Goal: Information Seeking & Learning: Find specific fact

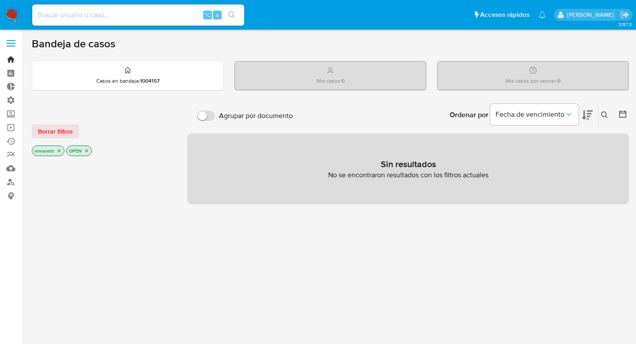
click at [11, 62] on link "Bandeja" at bounding box center [52, 60] width 105 height 14
click at [10, 72] on link "Tablero" at bounding box center [52, 73] width 105 height 14
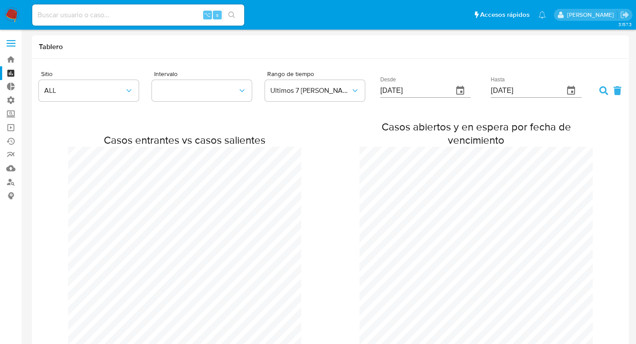
scroll to position [650, 636]
click at [121, 95] on span "ALL" at bounding box center [84, 90] width 80 height 9
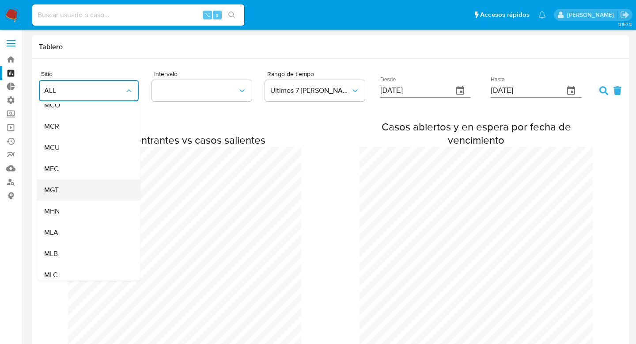
scroll to position [60, 0]
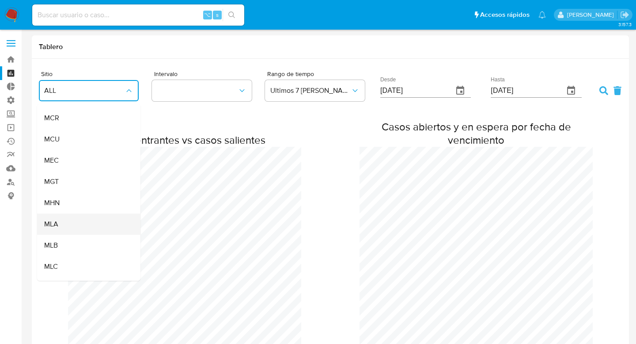
click at [56, 228] on span "MLA" at bounding box center [51, 224] width 14 height 9
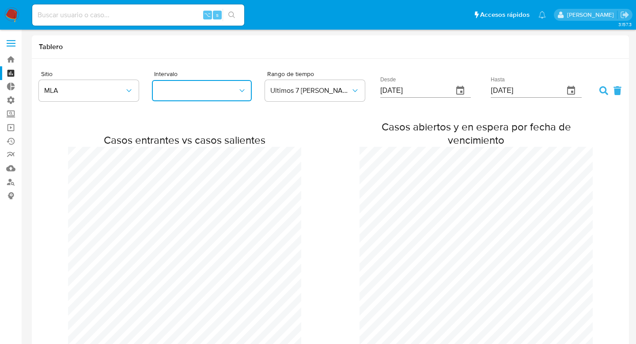
click at [199, 90] on button "button" at bounding box center [202, 90] width 100 height 21
click at [12, 84] on link "Tablero Externo" at bounding box center [52, 87] width 105 height 14
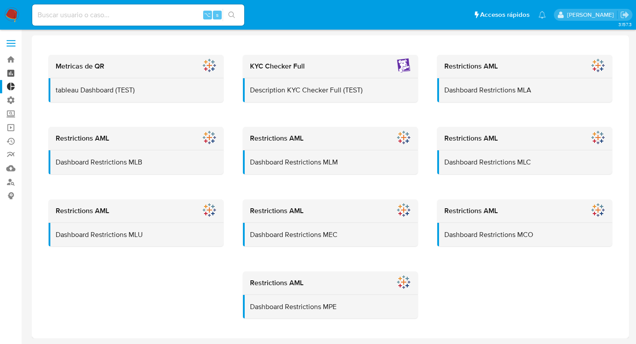
click at [14, 72] on link "Tablero" at bounding box center [52, 73] width 105 height 14
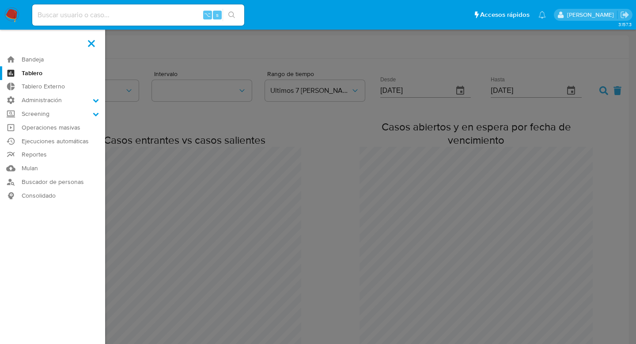
scroll to position [650, 636]
click at [24, 56] on link "Bandeja" at bounding box center [52, 60] width 105 height 14
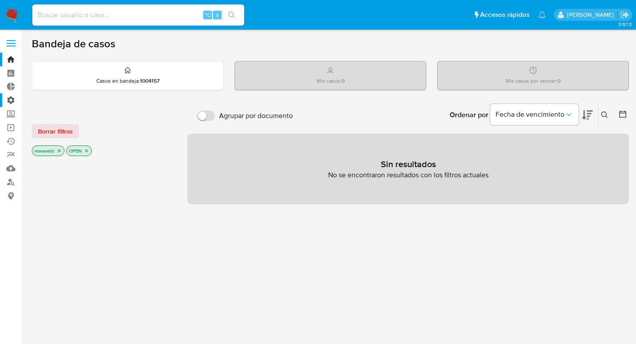
click at [11, 101] on label "Administración" at bounding box center [52, 100] width 105 height 14
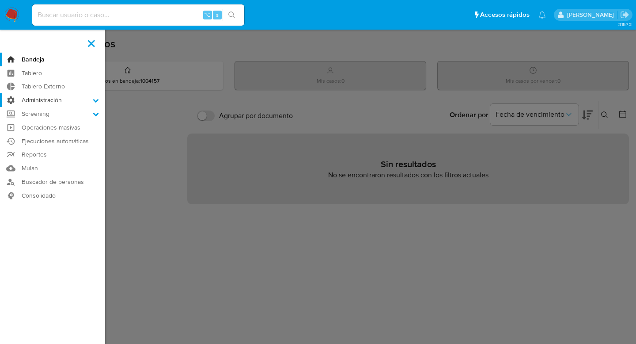
click at [0, 0] on input "Administración" at bounding box center [0, 0] width 0 height 0
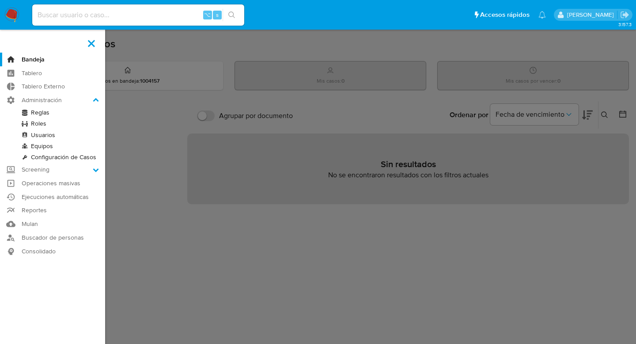
click at [164, 175] on label at bounding box center [318, 172] width 636 height 344
click at [0, 0] on input "checkbox" at bounding box center [0, 0] width 0 height 0
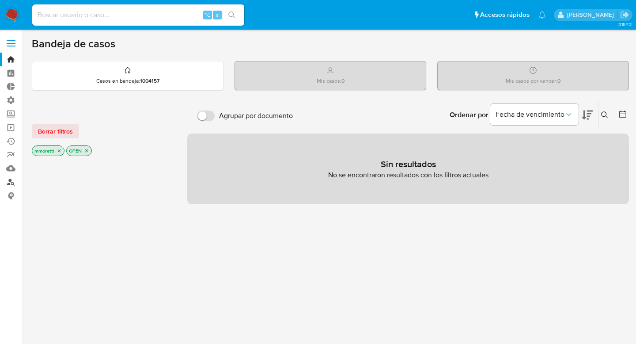
click at [11, 182] on link "Buscador de personas" at bounding box center [52, 182] width 105 height 14
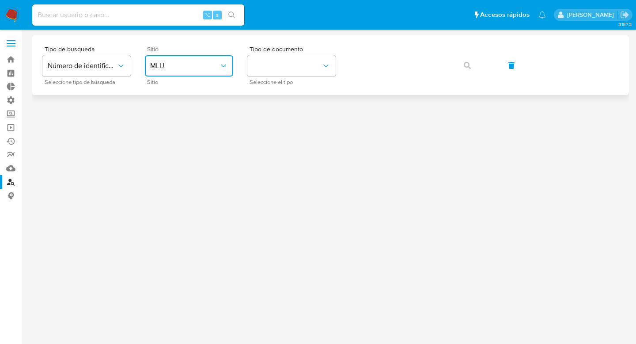
click at [191, 66] on span "MLU" at bounding box center [184, 65] width 69 height 9
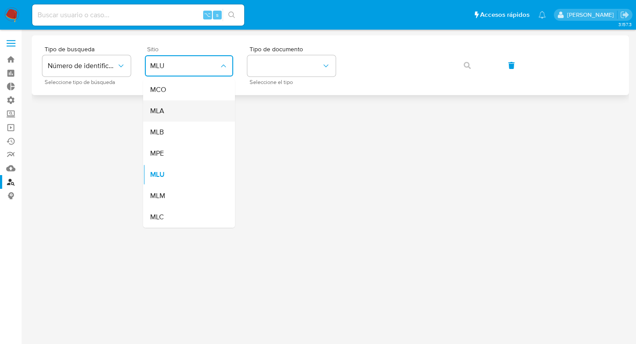
click at [174, 108] on div "MLA" at bounding box center [186, 110] width 72 height 21
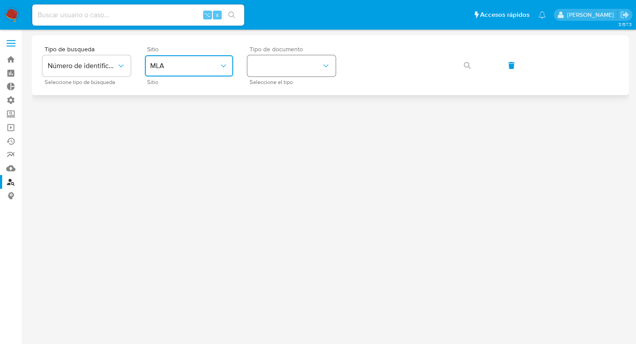
click at [307, 69] on button "identificationType" at bounding box center [291, 65] width 88 height 21
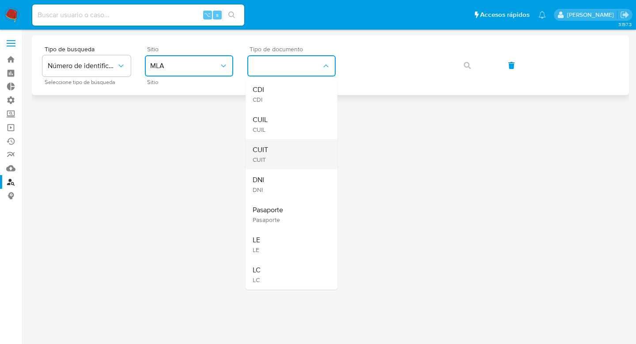
click at [291, 155] on div "CUIT CUIT" at bounding box center [289, 154] width 72 height 30
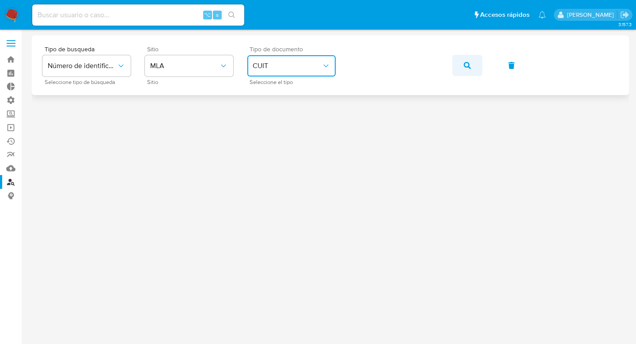
click at [465, 63] on icon "button" at bounding box center [467, 65] width 7 height 7
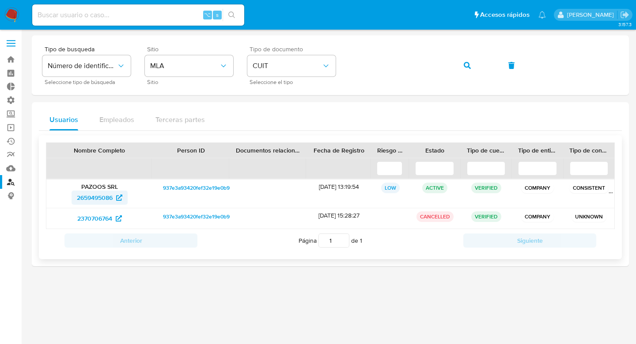
click at [101, 195] on span "2659495086" at bounding box center [95, 197] width 36 height 14
click at [14, 14] on img at bounding box center [11, 15] width 15 height 15
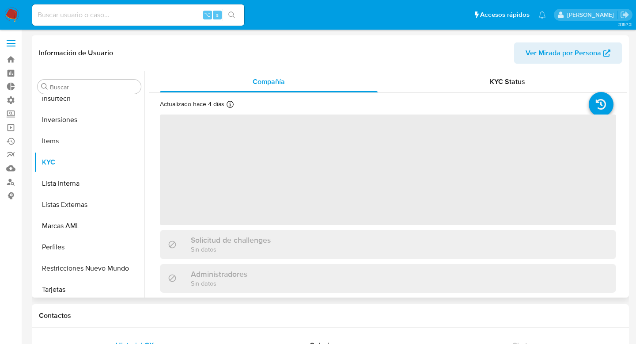
scroll to position [416, 0]
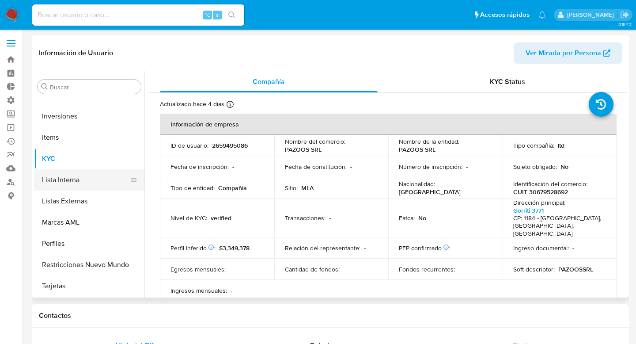
select select "10"
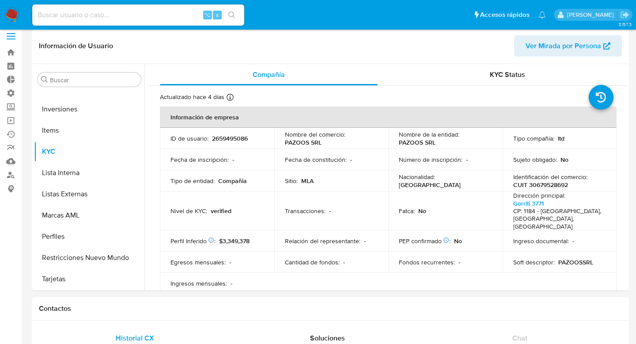
scroll to position [0, 0]
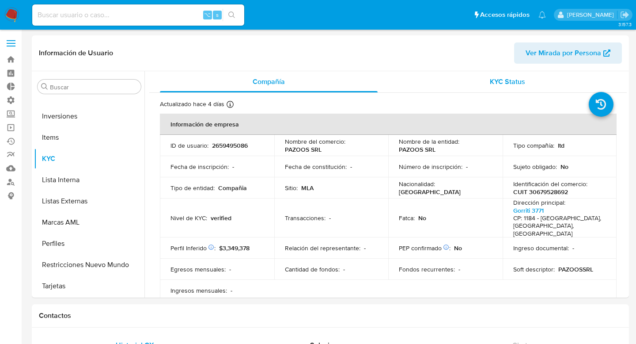
click at [501, 81] on span "KYC Status" at bounding box center [507, 81] width 35 height 10
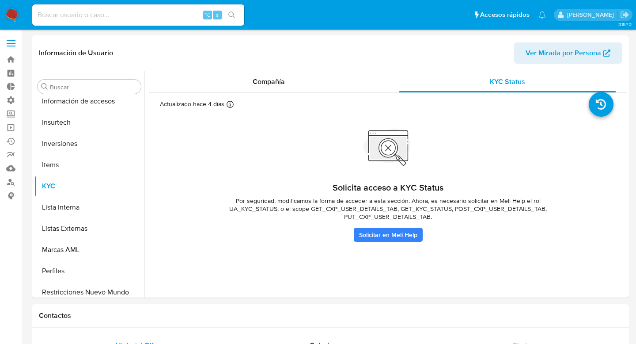
scroll to position [388, 0]
click at [267, 80] on span "Compañía" at bounding box center [269, 81] width 32 height 10
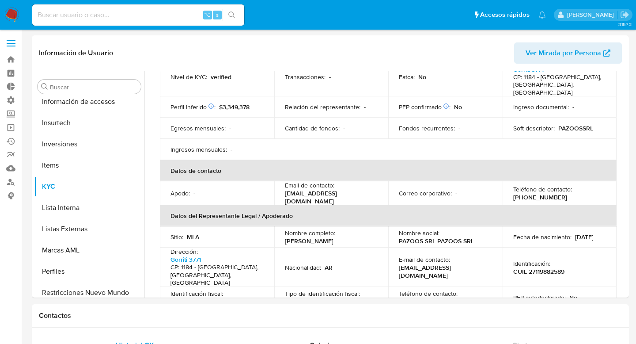
scroll to position [170, 0]
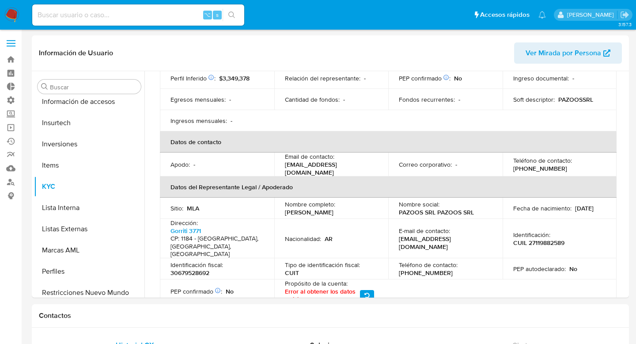
drag, startPoint x: 283, startPoint y: 159, endPoint x: 369, endPoint y: 162, distance: 85.7
click at [369, 162] on td "Email de contacto : tallereslaboralesgc@gmail.com" at bounding box center [331, 164] width 114 height 24
copy p "tallereslaboralesgc@gmail.com"
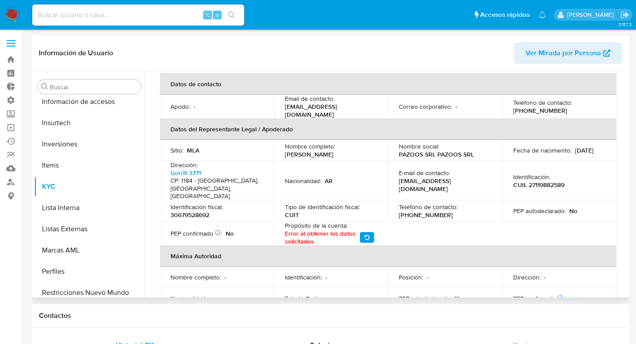
scroll to position [227, 0]
click at [373, 105] on div "Email de contacto : tallereslaboralesgc@gmail.com" at bounding box center [331, 107] width 93 height 24
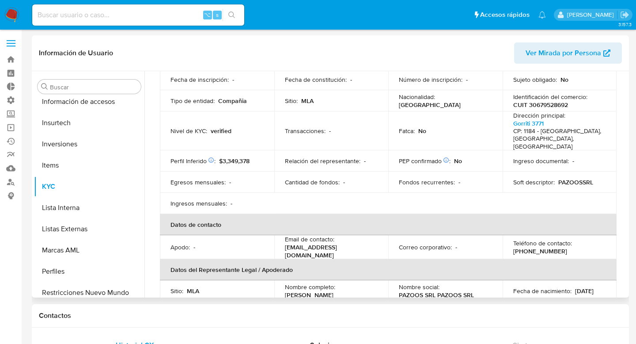
scroll to position [0, 0]
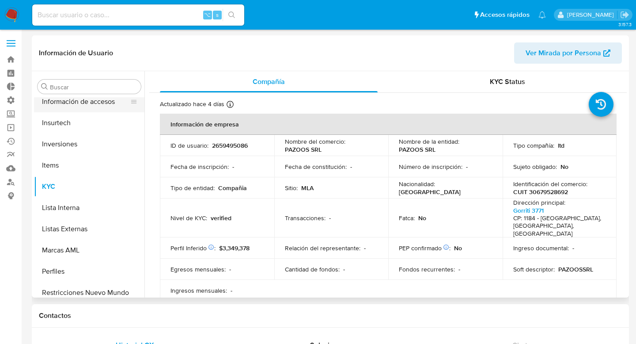
click at [68, 107] on button "Información de accesos" at bounding box center [85, 101] width 103 height 21
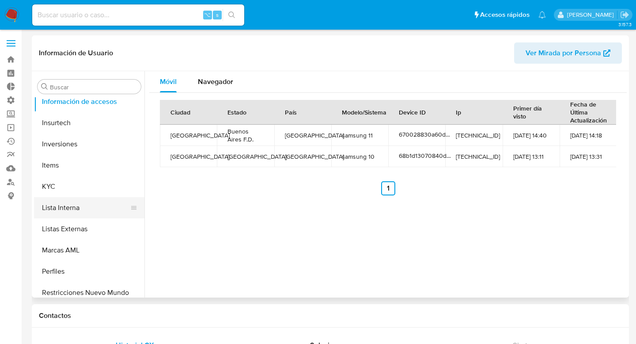
scroll to position [416, 0]
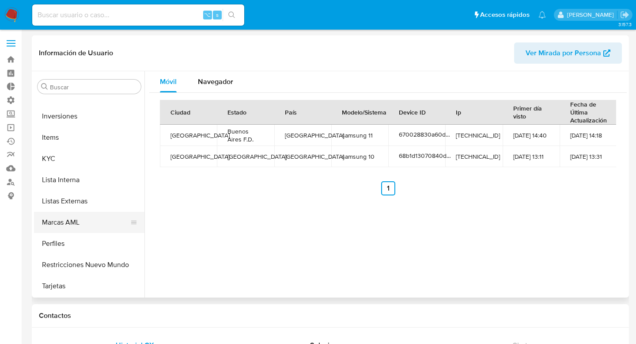
click at [69, 222] on button "Marcas AML" at bounding box center [85, 222] width 103 height 21
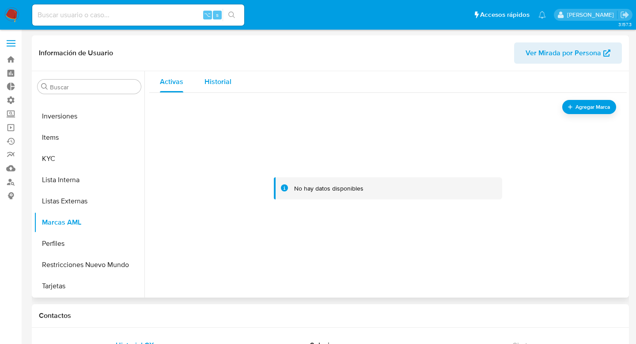
click at [229, 79] on span "Historial" at bounding box center [217, 81] width 27 height 10
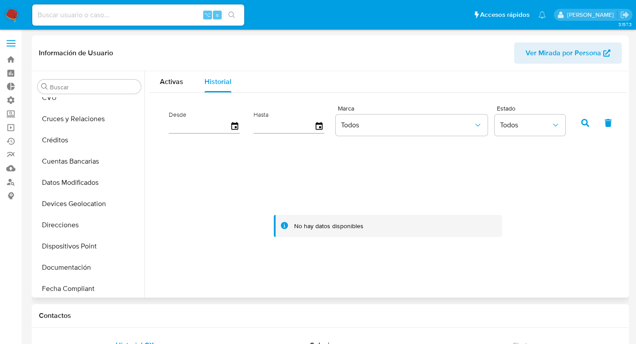
scroll to position [0, 0]
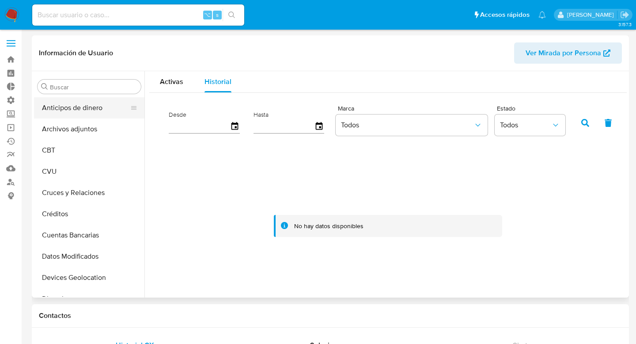
click at [67, 115] on button "Anticipos de dinero" at bounding box center [85, 107] width 103 height 21
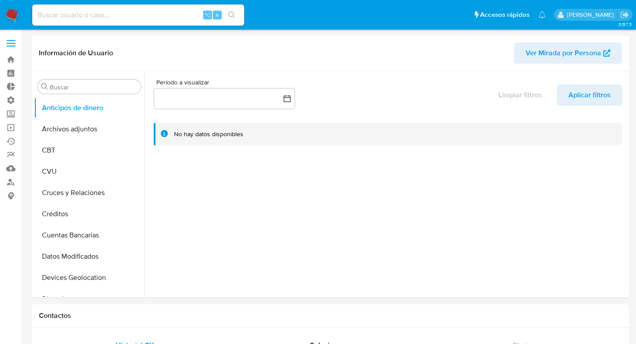
click at [11, 39] on label at bounding box center [11, 43] width 22 height 19
click at [0, 0] on input "checkbox" at bounding box center [0, 0] width 0 height 0
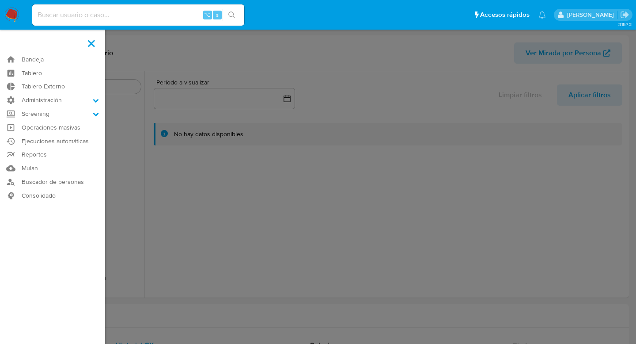
click at [166, 206] on label at bounding box center [318, 172] width 636 height 344
click at [0, 0] on input "checkbox" at bounding box center [0, 0] width 0 height 0
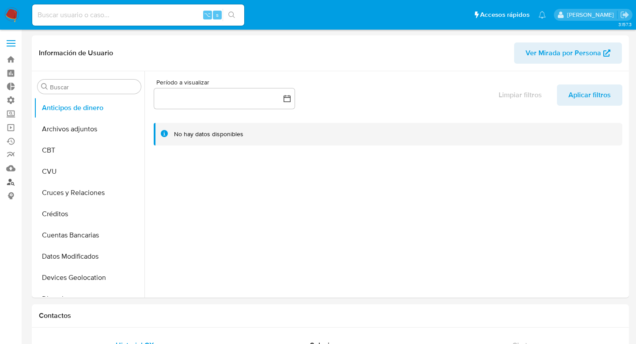
click at [13, 180] on link "Buscador de personas" at bounding box center [52, 182] width 105 height 14
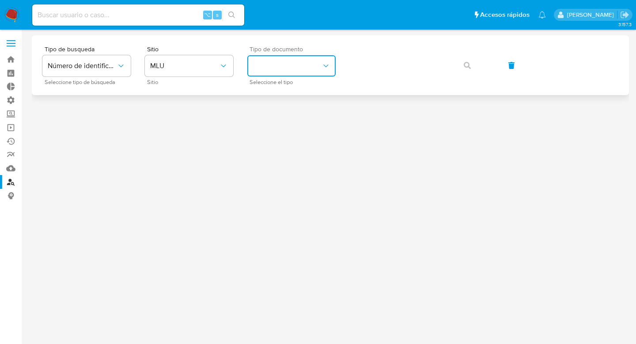
click at [319, 66] on button "identificationType" at bounding box center [291, 65] width 88 height 21
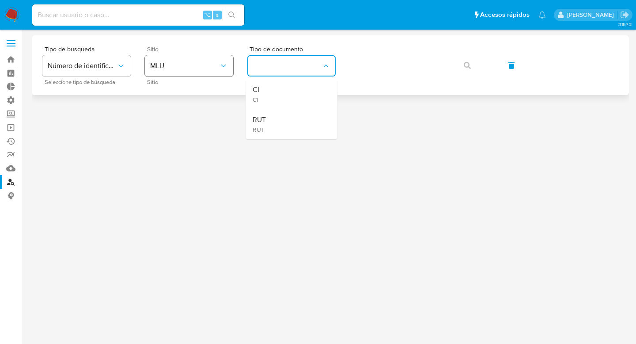
click at [201, 72] on button "MLU" at bounding box center [189, 65] width 88 height 21
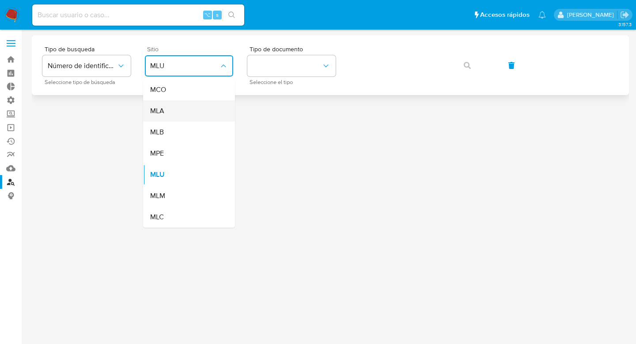
click at [171, 113] on div "MLA" at bounding box center [186, 110] width 72 height 21
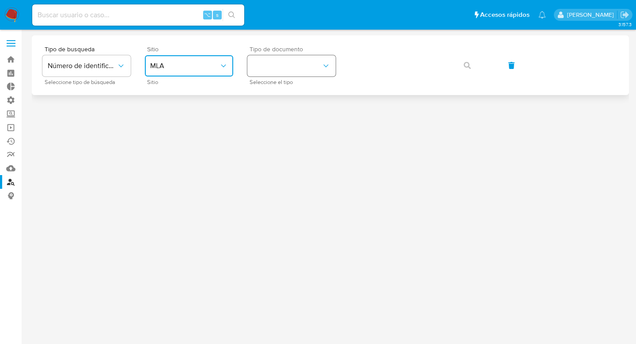
click at [320, 72] on button "identificationType" at bounding box center [291, 65] width 88 height 21
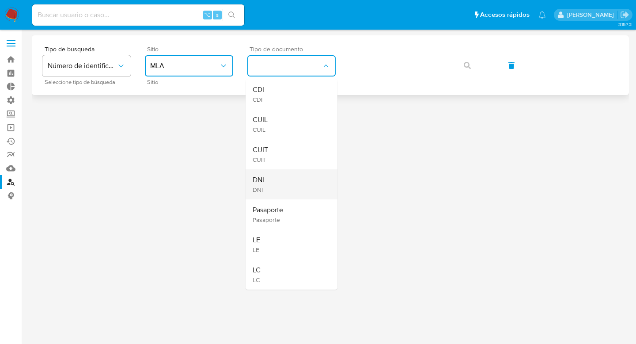
click at [309, 178] on div "DNI DNI" at bounding box center [289, 184] width 72 height 30
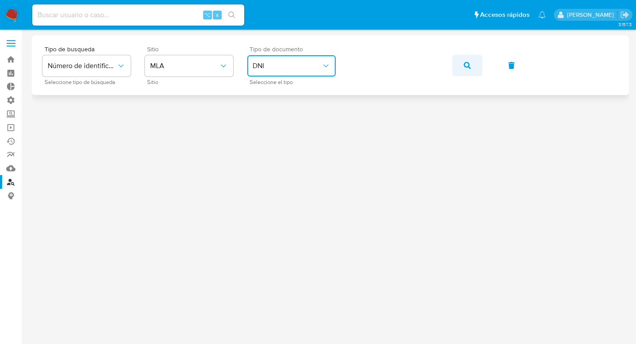
click at [469, 66] on icon "button" at bounding box center [467, 65] width 7 height 7
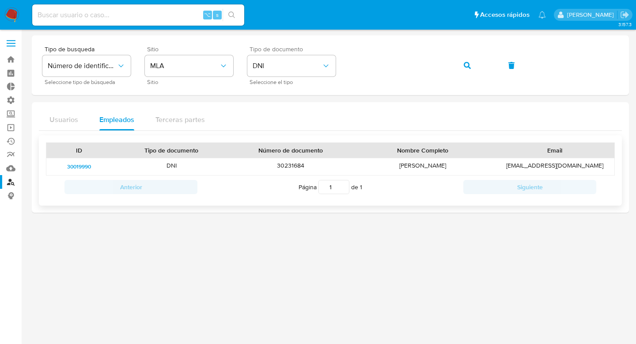
click at [80, 166] on span "30019990" at bounding box center [79, 166] width 24 height 11
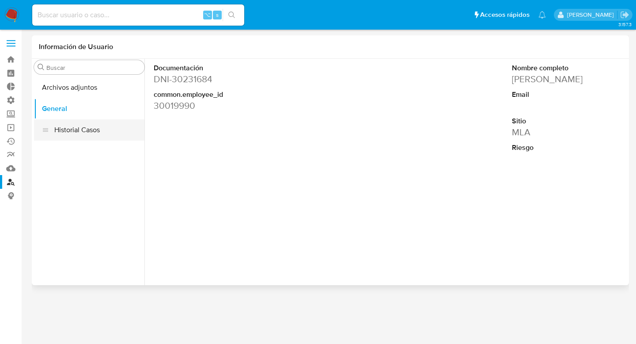
click at [72, 131] on button "Historial Casos" at bounding box center [89, 129] width 110 height 21
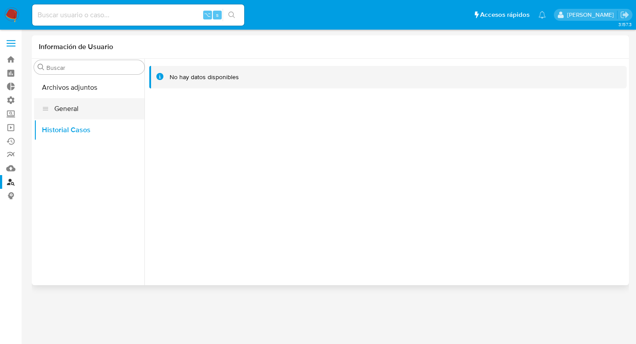
click at [64, 110] on button "General" at bounding box center [89, 108] width 110 height 21
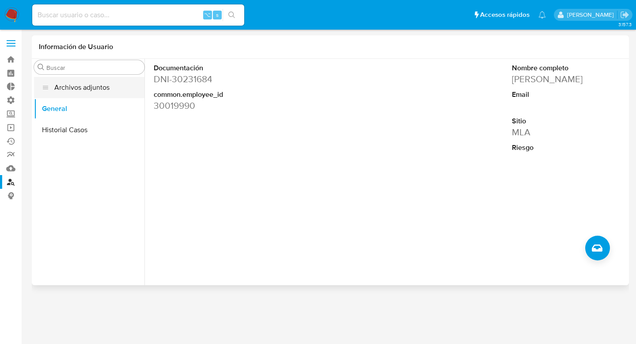
click at [83, 91] on button "Archivos adjuntos" at bounding box center [89, 87] width 110 height 21
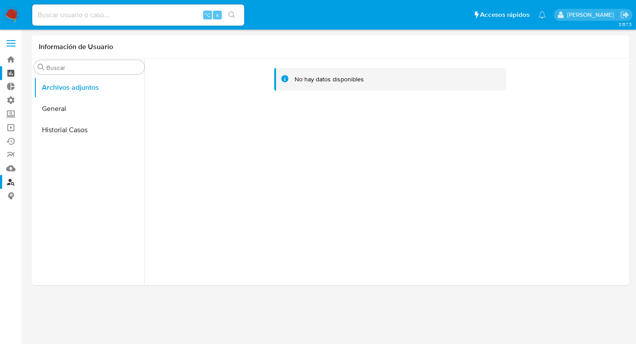
click at [11, 75] on link "Tablero" at bounding box center [52, 73] width 105 height 14
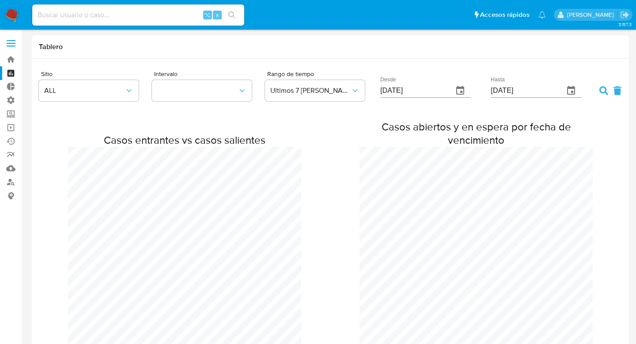
scroll to position [650, 636]
click at [11, 183] on link "Buscador de personas" at bounding box center [52, 182] width 105 height 14
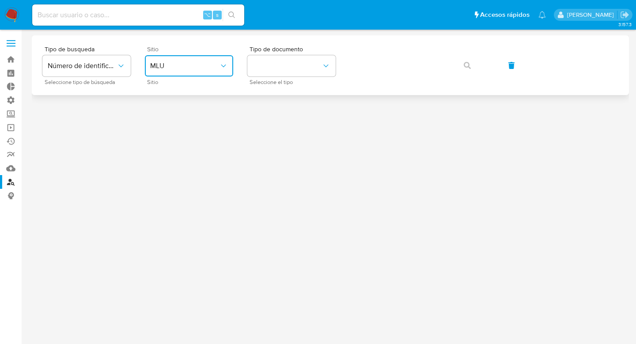
click at [206, 60] on button "MLU" at bounding box center [189, 65] width 88 height 21
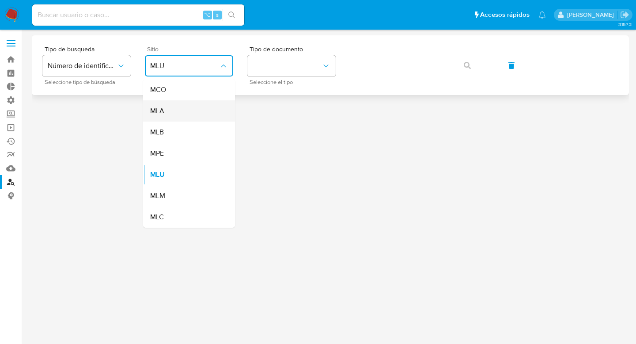
click at [180, 108] on div "MLA" at bounding box center [186, 110] width 72 height 21
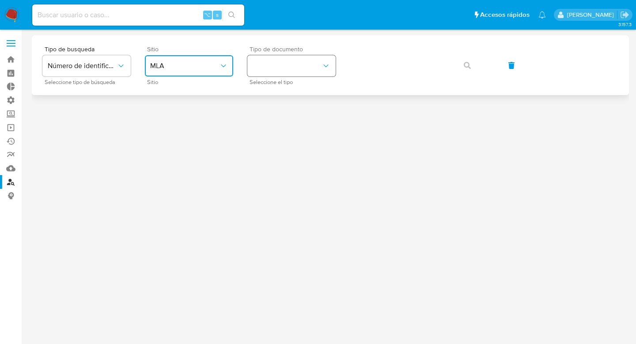
click at [289, 69] on button "identificationType" at bounding box center [291, 65] width 88 height 21
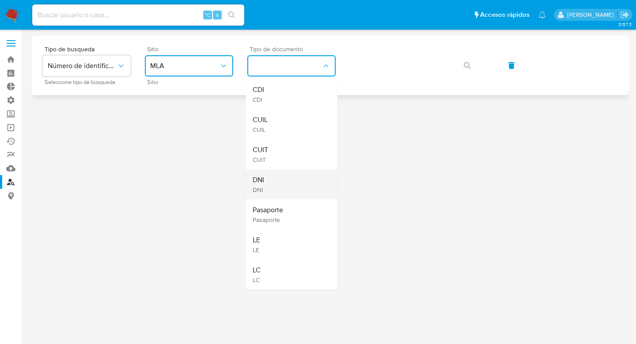
click at [280, 187] on div "DNI DNI" at bounding box center [289, 184] width 72 height 30
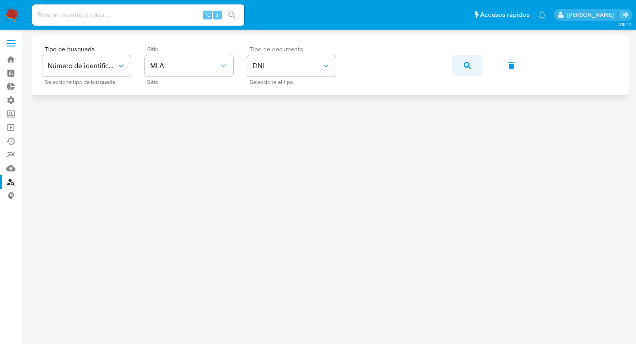
click at [469, 63] on icon "button" at bounding box center [467, 65] width 7 height 7
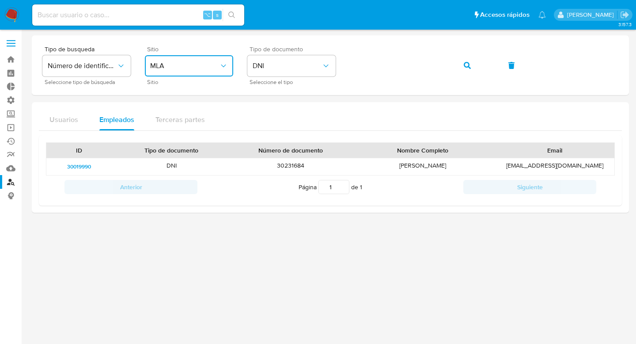
click at [203, 66] on span "MLA" at bounding box center [184, 65] width 69 height 9
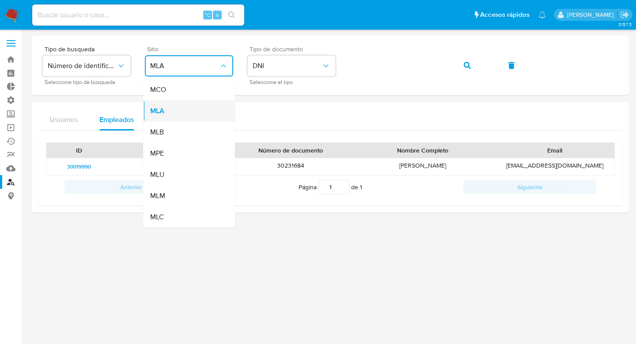
click at [208, 114] on div "MLA" at bounding box center [186, 110] width 72 height 21
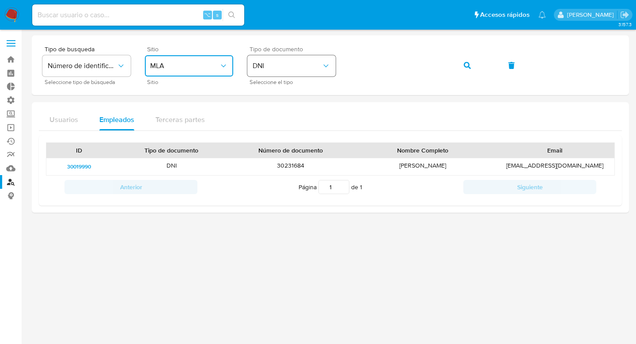
click at [319, 68] on span "DNI" at bounding box center [287, 65] width 69 height 9
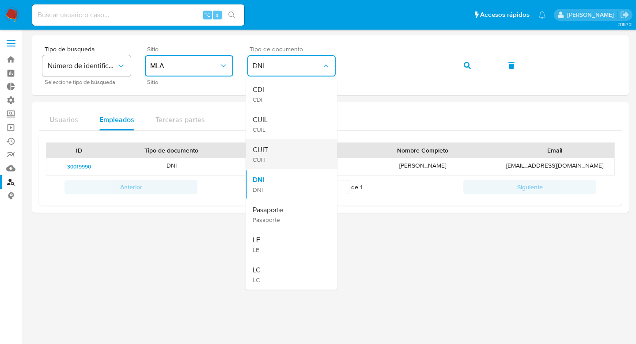
click at [275, 153] on div "CUIT CUIT" at bounding box center [289, 154] width 72 height 30
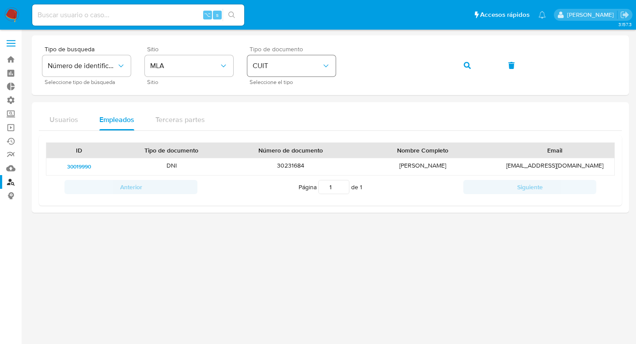
click at [317, 67] on div "Tipo de busqueda Número de identificación Seleccione tipo de búsqueda Sitio MLA…" at bounding box center [330, 65] width 576 height 38
click at [468, 70] on span "button" at bounding box center [467, 65] width 7 height 19
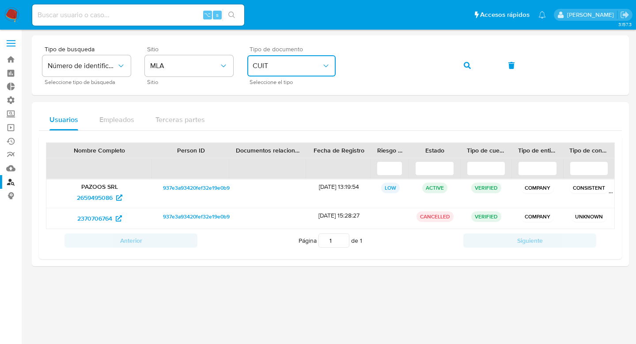
click at [307, 69] on span "CUIT" at bounding box center [287, 65] width 69 height 9
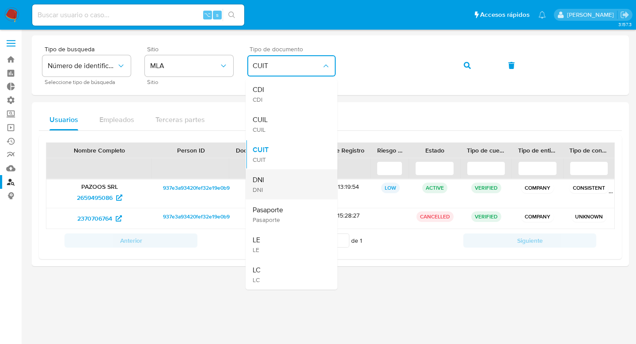
click at [269, 181] on div "DNI DNI" at bounding box center [289, 184] width 72 height 30
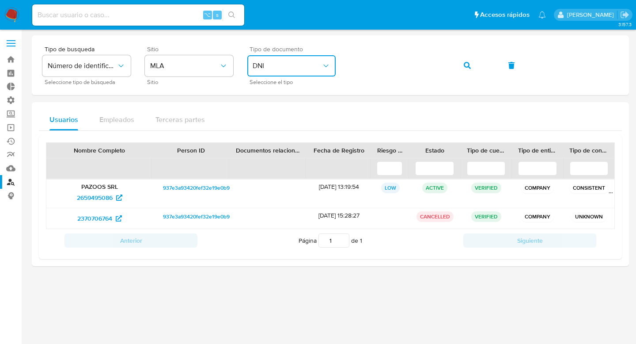
click at [326, 65] on div "Tipo de busqueda Número de identificación Seleccione tipo de búsqueda Sitio MLA…" at bounding box center [330, 65] width 576 height 38
click at [464, 62] on icon "button" at bounding box center [467, 65] width 7 height 7
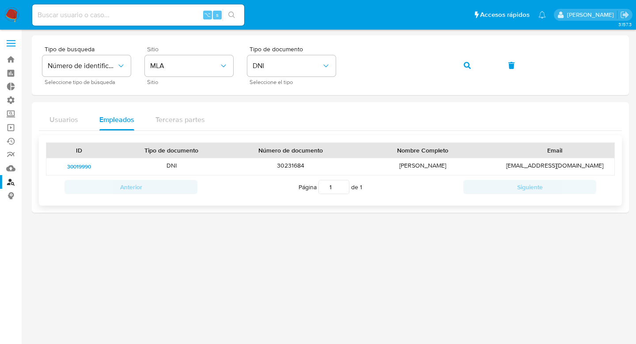
click at [532, 163] on div "mmoretti@outlook.com" at bounding box center [555, 166] width 119 height 17
click at [80, 163] on span "30019990" at bounding box center [79, 166] width 24 height 11
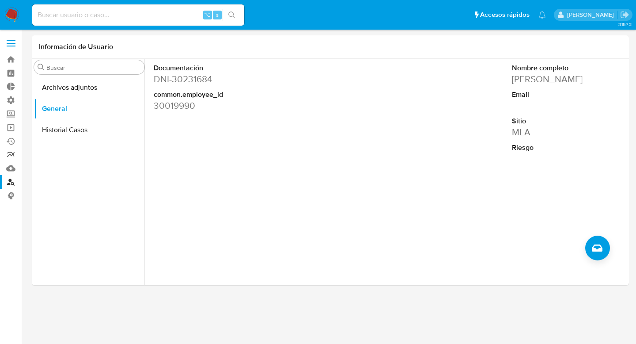
click at [12, 159] on link "Reportes" at bounding box center [52, 155] width 105 height 14
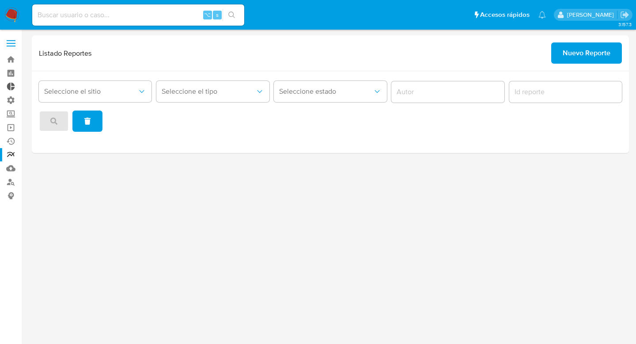
click at [11, 86] on link "Tablero Externo" at bounding box center [52, 87] width 105 height 14
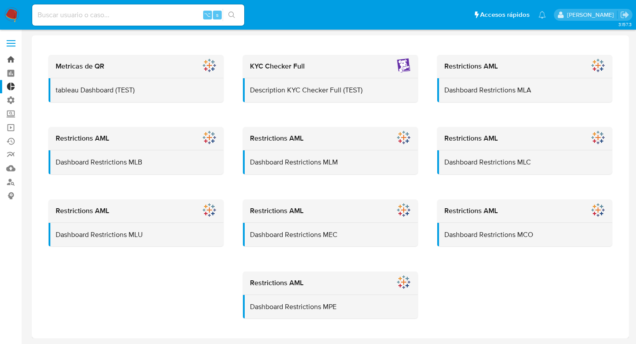
click at [8, 54] on link "Bandeja" at bounding box center [52, 60] width 105 height 14
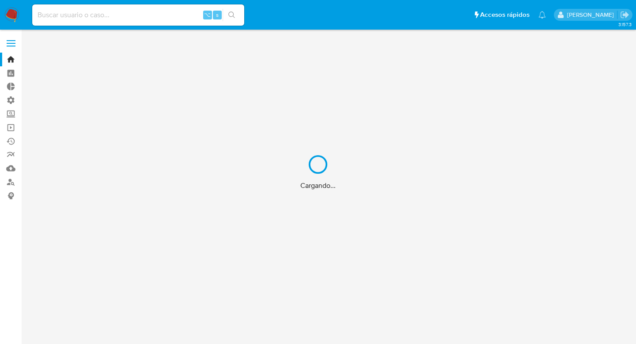
click at [15, 43] on div "Cargando..." at bounding box center [318, 172] width 636 height 344
